Goal: Information Seeking & Learning: Learn about a topic

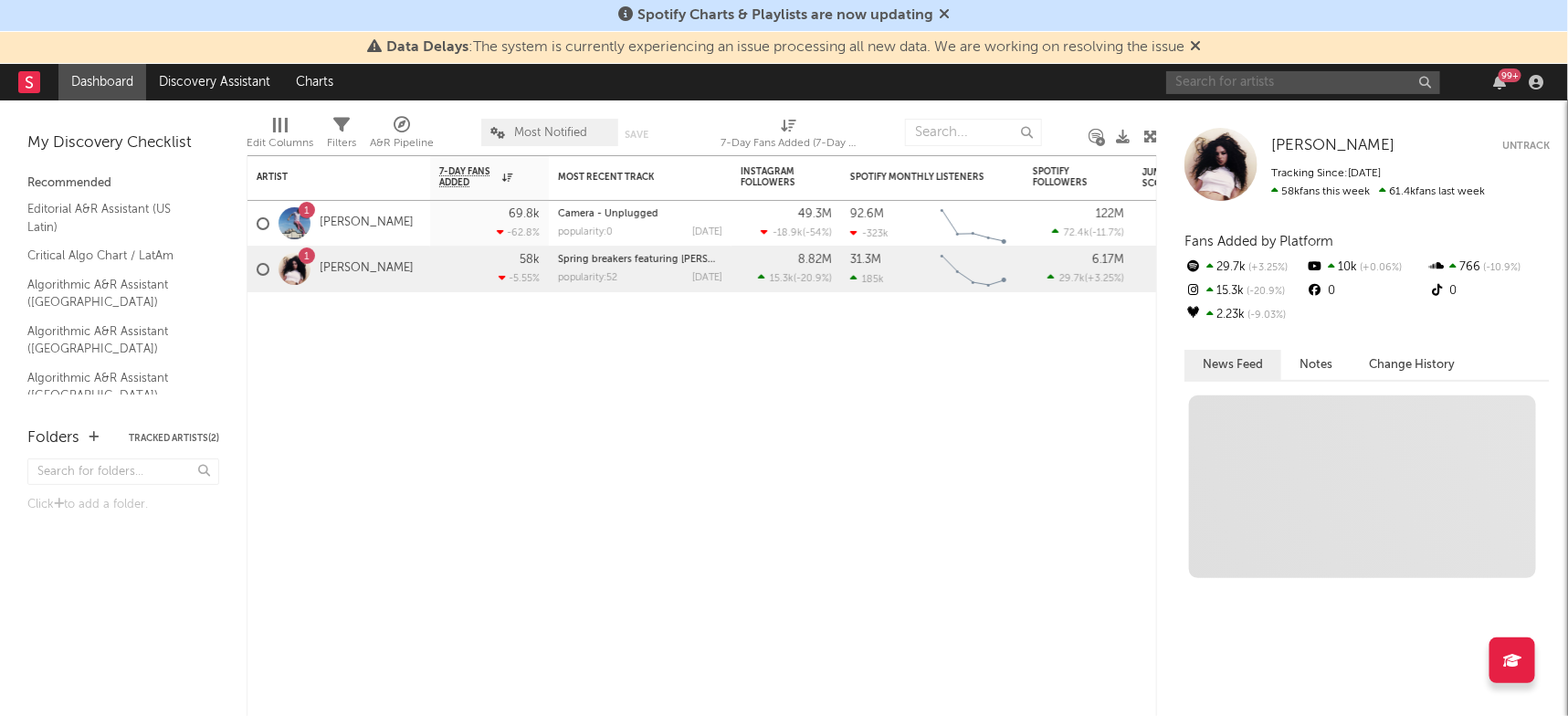
click at [1304, 82] on input "text" at bounding box center [1302, 82] width 274 height 23
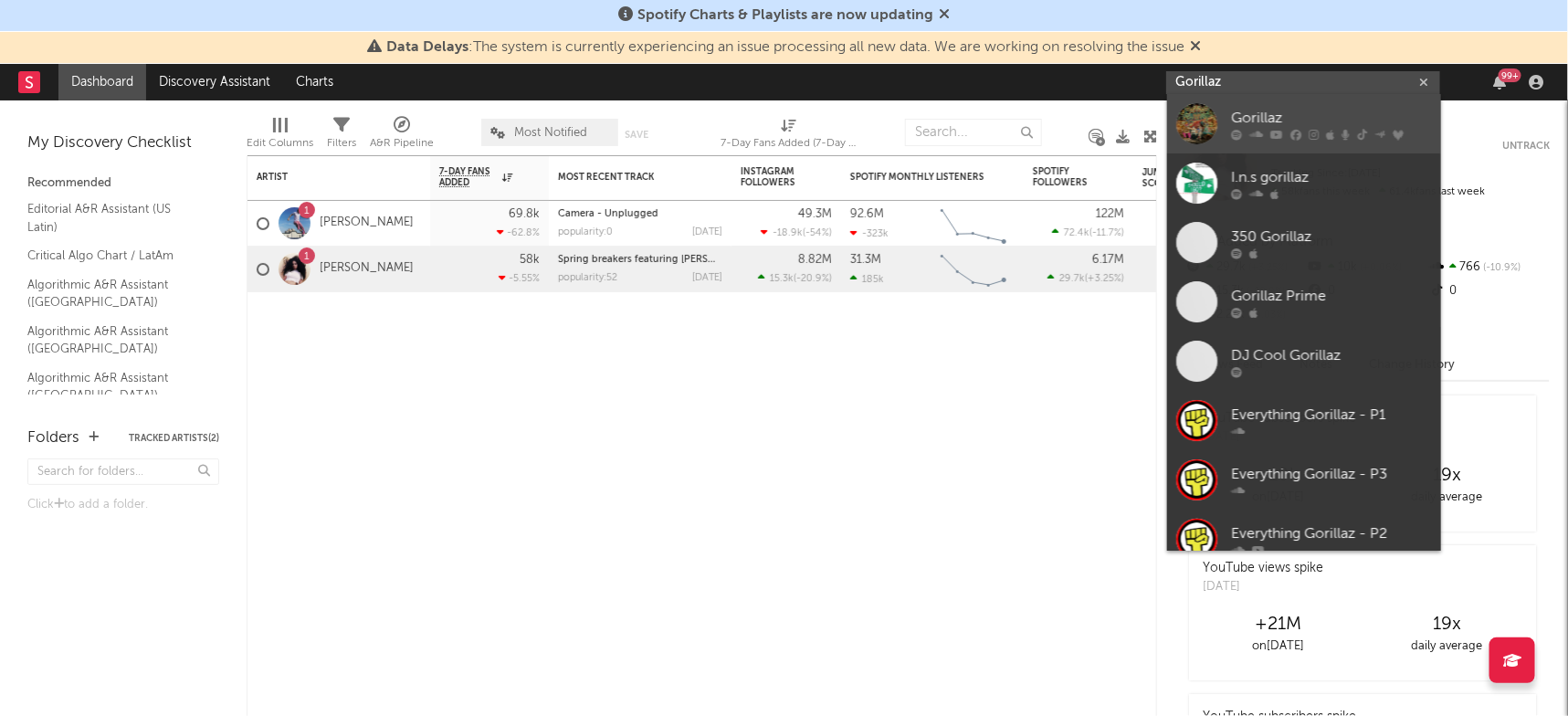
type input "Gorillaz"
click at [1297, 112] on div "Gorillaz" at bounding box center [1332, 118] width 201 height 22
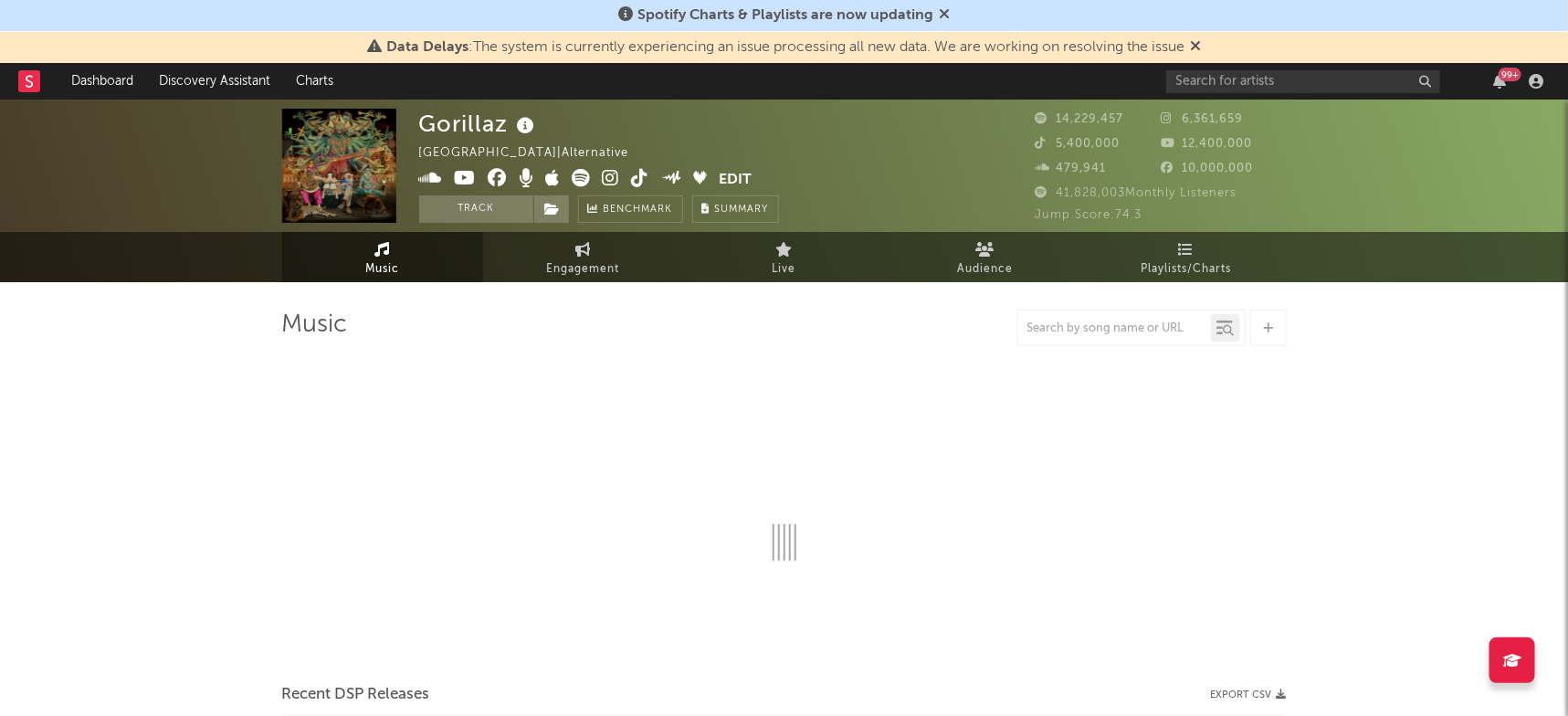
select select "6m"
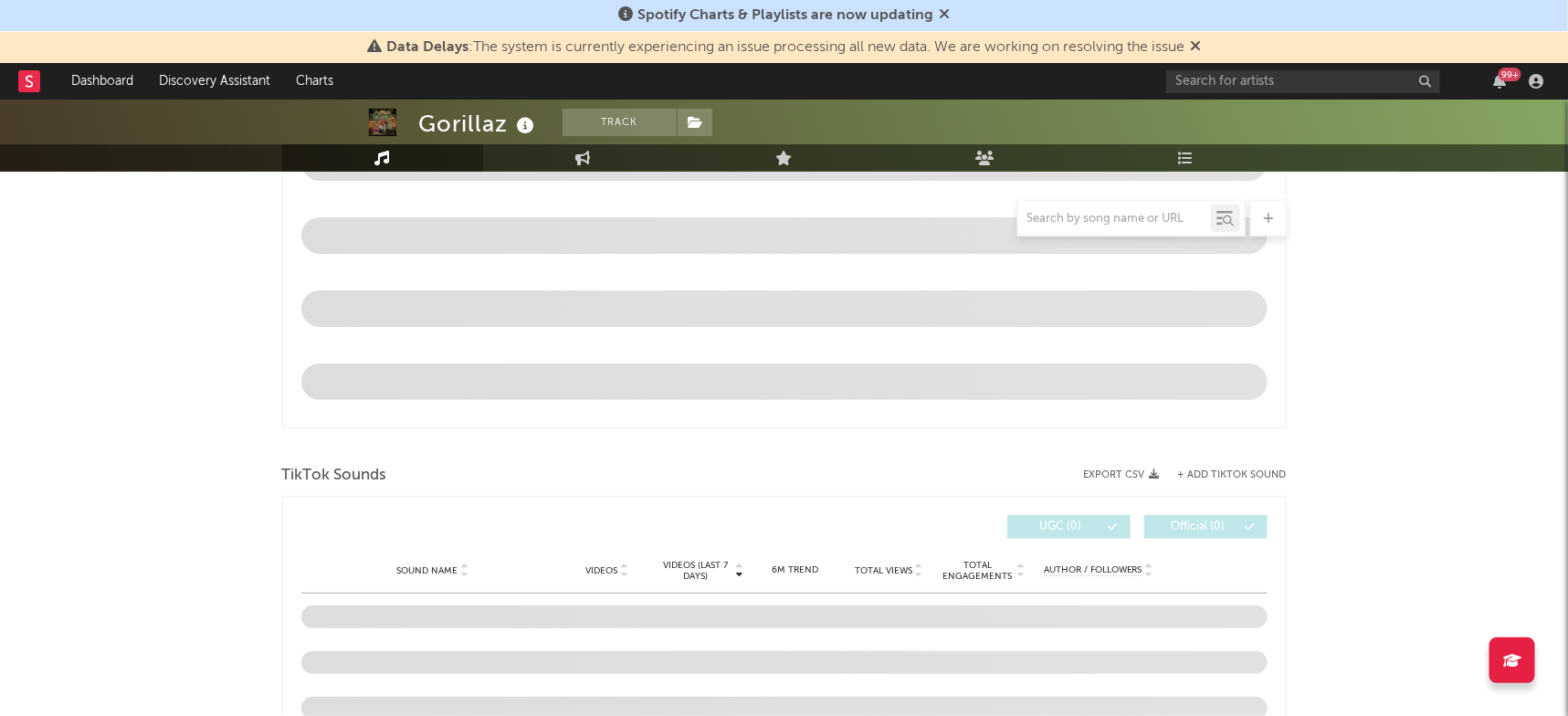
scroll to position [864, 0]
